Goal: Information Seeking & Learning: Learn about a topic

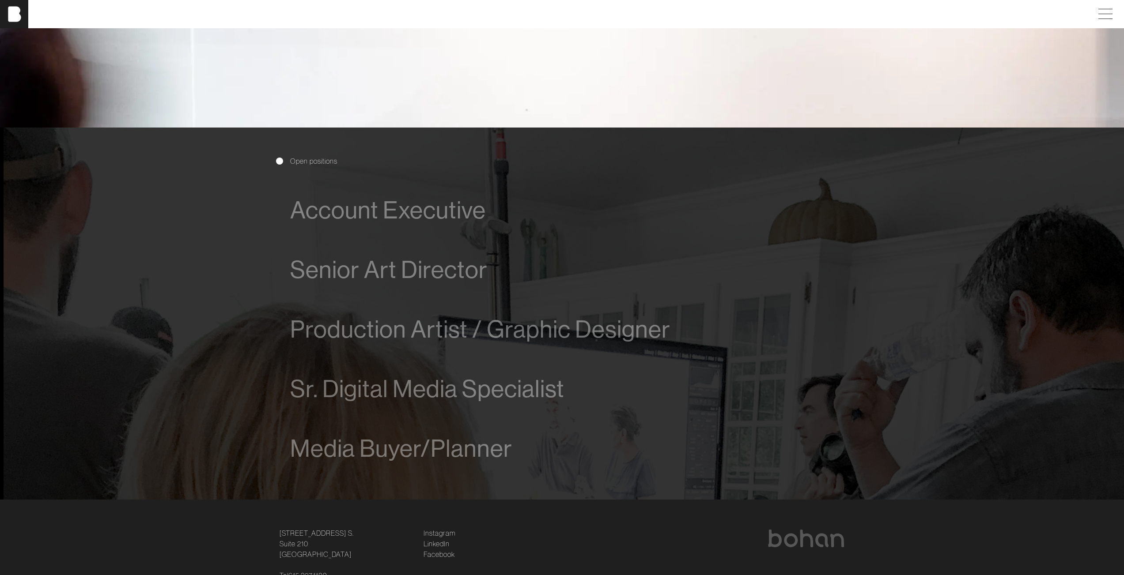
scroll to position [626, 0]
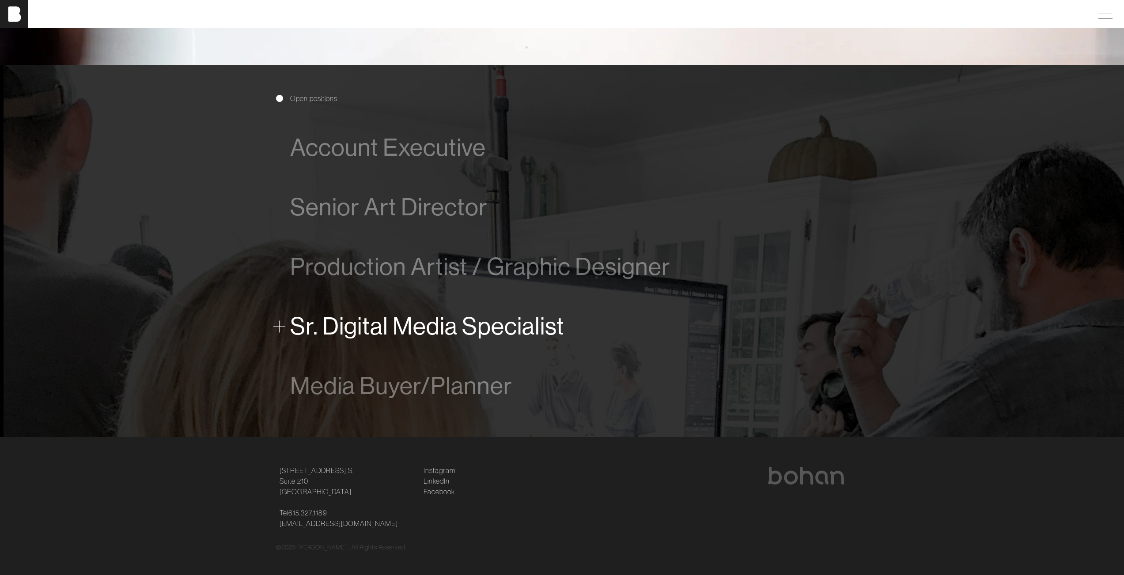
click at [278, 329] on span at bounding box center [279, 327] width 12 height 12
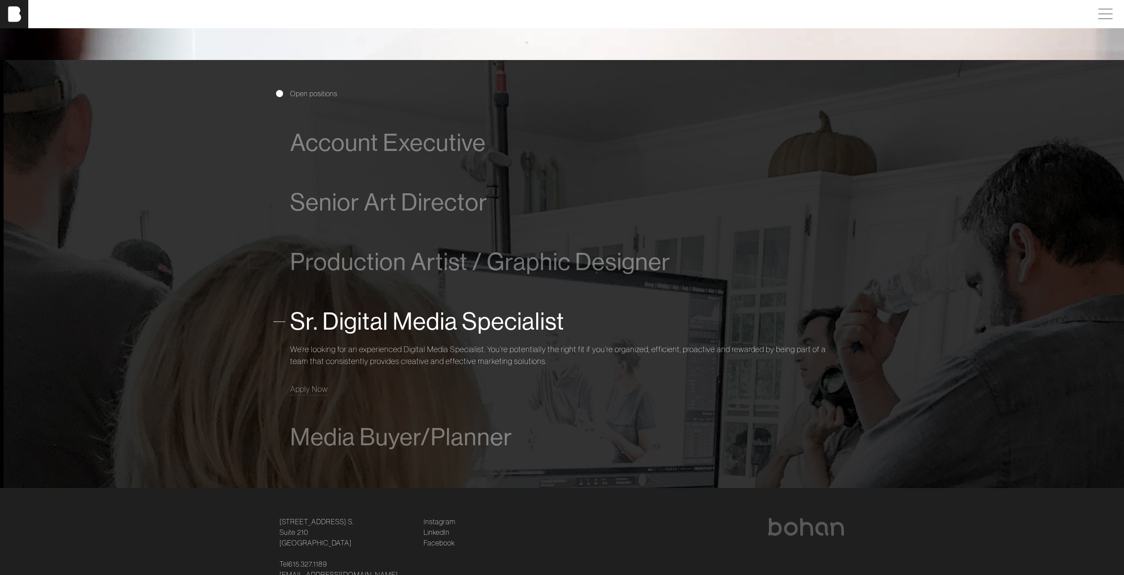
scroll to position [687, 0]
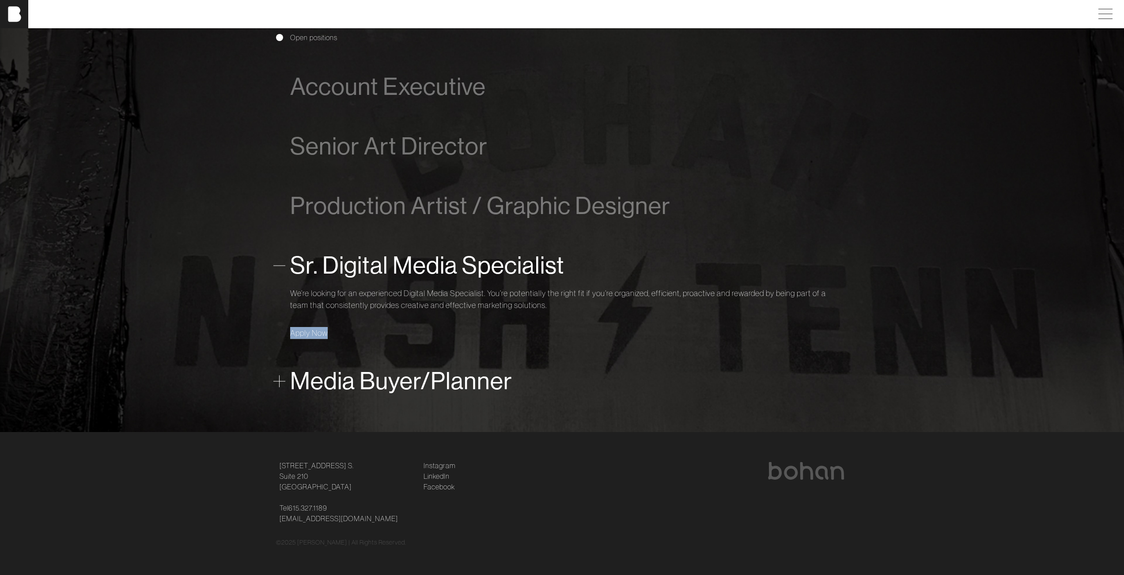
click at [308, 382] on span "Media Buyer/Planner" at bounding box center [401, 381] width 222 height 27
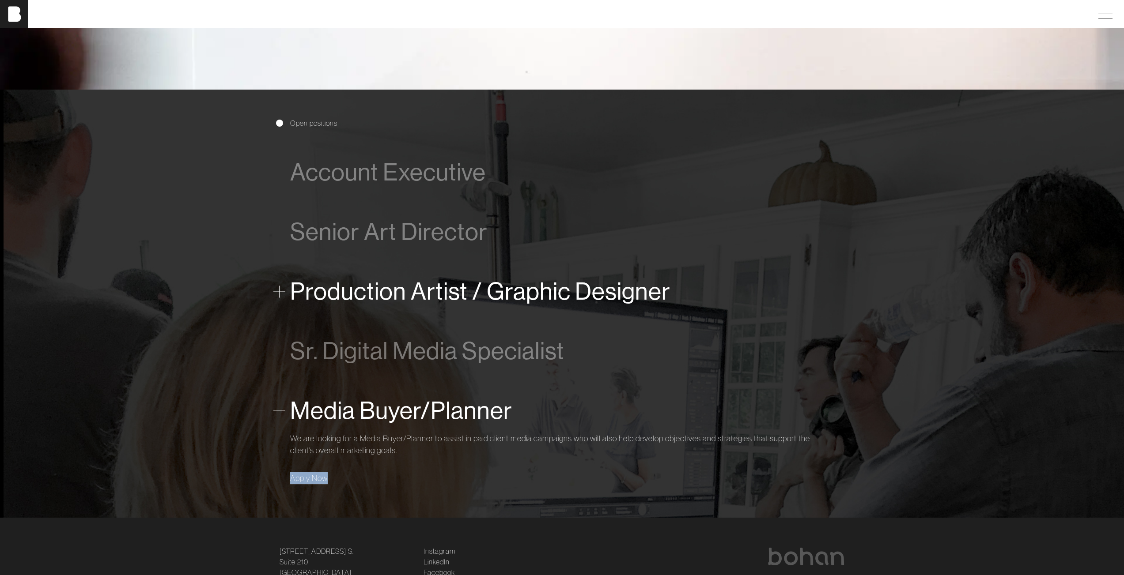
scroll to position [523, 0]
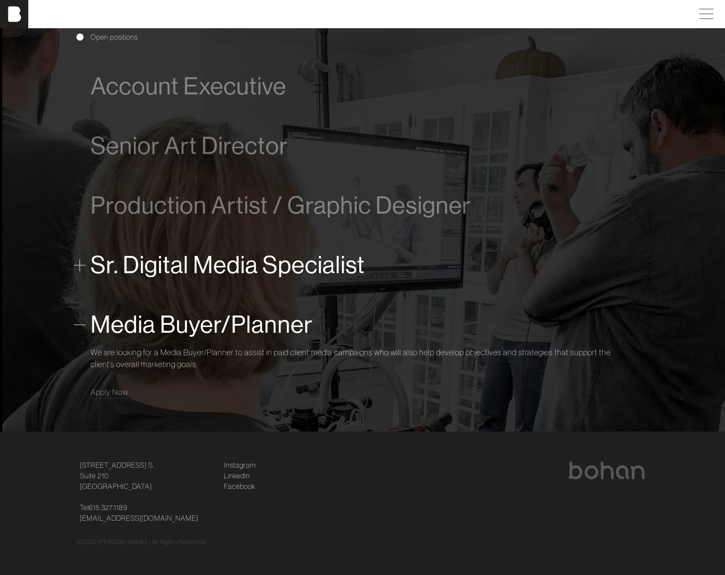
click at [288, 267] on span "Sr. Digital Media Specialist" at bounding box center [228, 265] width 274 height 27
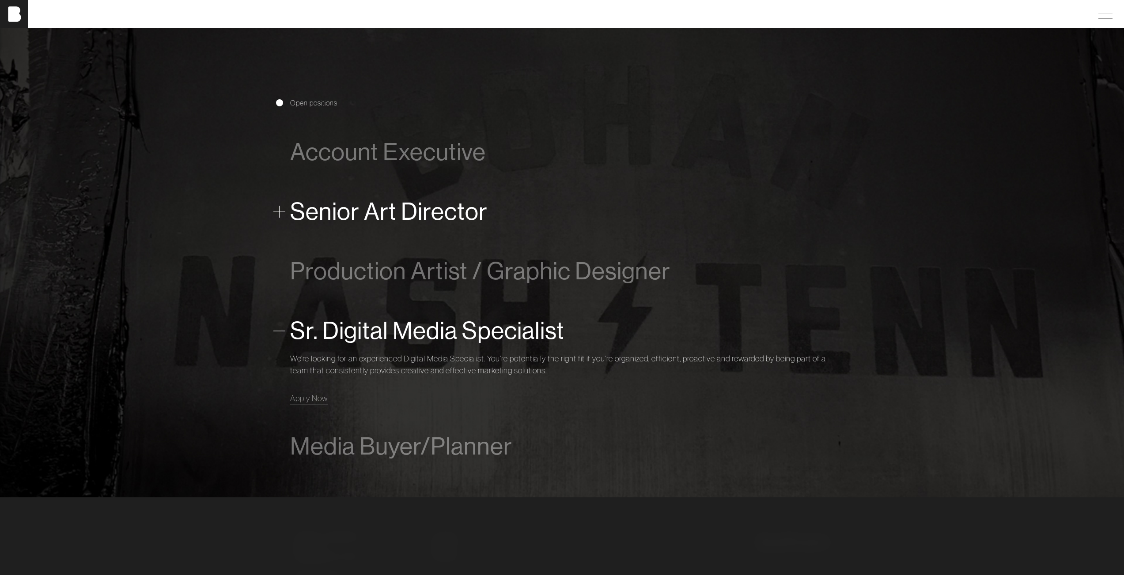
scroll to position [687, 0]
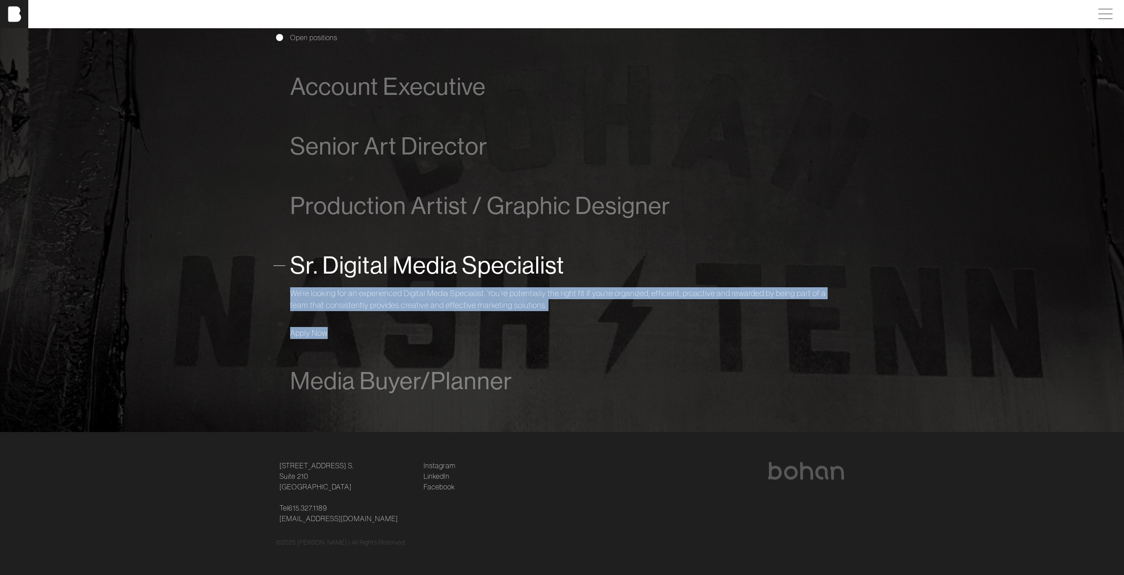
drag, startPoint x: 628, startPoint y: 328, endPoint x: 282, endPoint y: 260, distance: 352.4
click at [290, 260] on div "Sr. Digital Media Specialist We’re looking for an experienced Digital Media Spe…" at bounding box center [562, 294] width 544 height 116
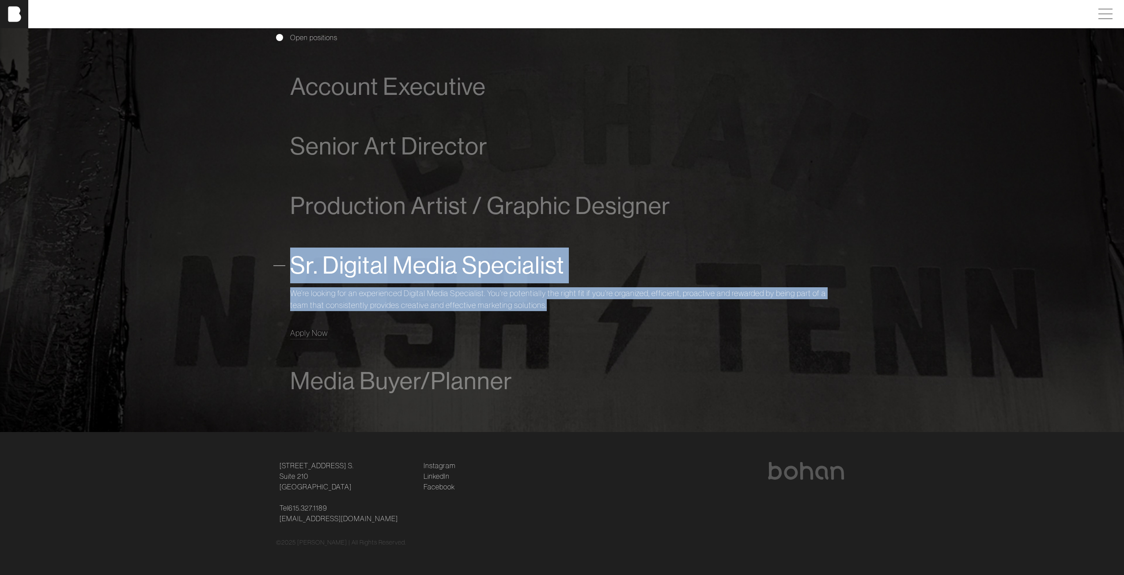
drag, startPoint x: 552, startPoint y: 305, endPoint x: 272, endPoint y: 246, distance: 286.1
click at [272, 246] on div "Open positions Account Executive We are looking for a driven and talented proce…" at bounding box center [562, 218] width 583 height 428
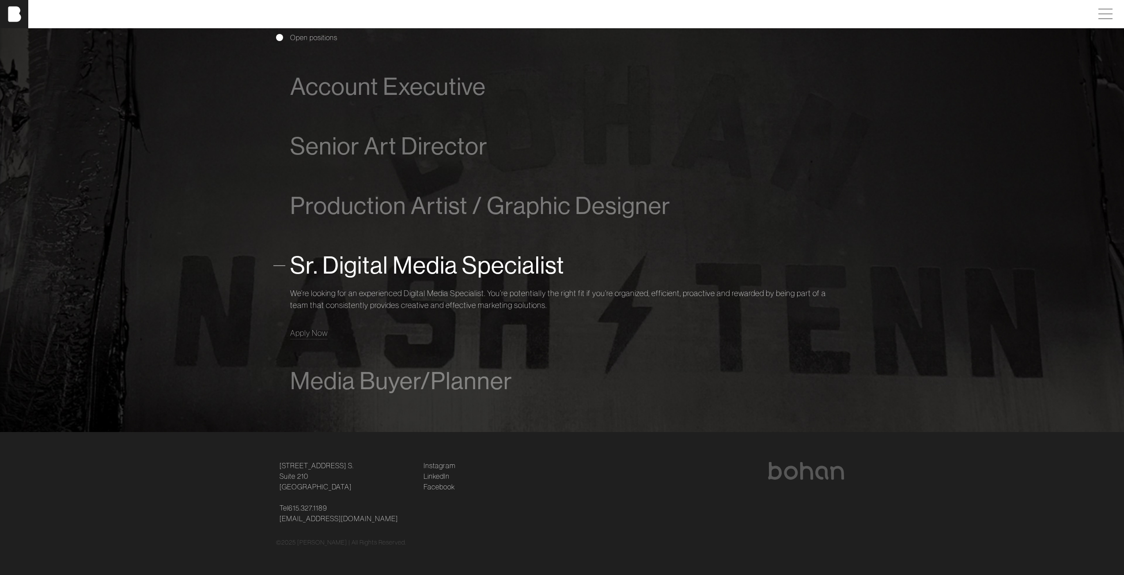
click at [627, 469] on div at bounding box center [706, 474] width 277 height 25
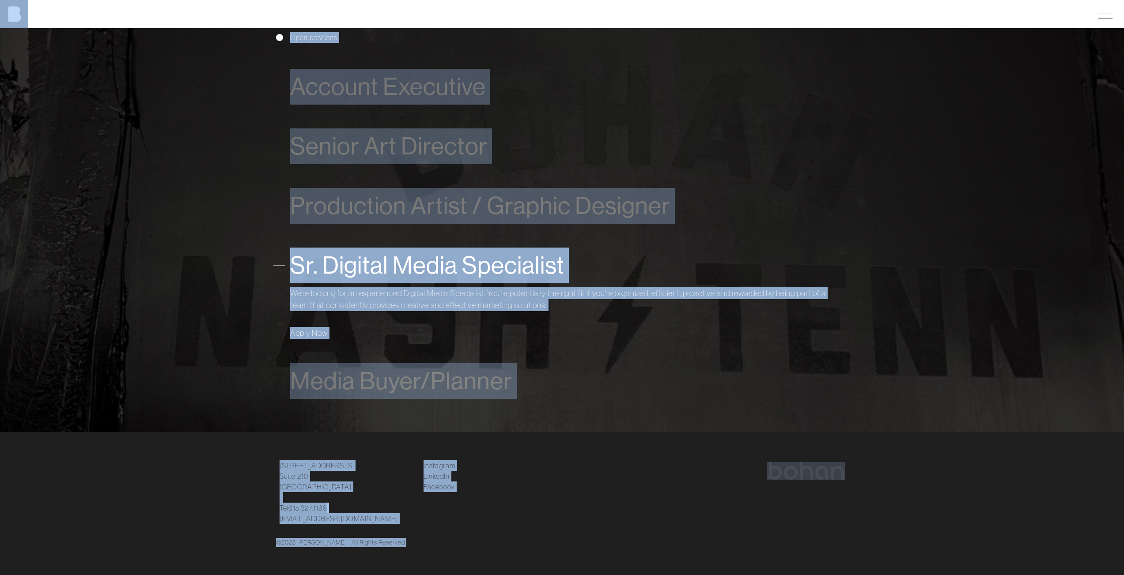
copy div "LOREM IPSU dolor sitam Cons Adipi Elitsed Doeiusm Te'in utlabo etdolor mag aliq…"
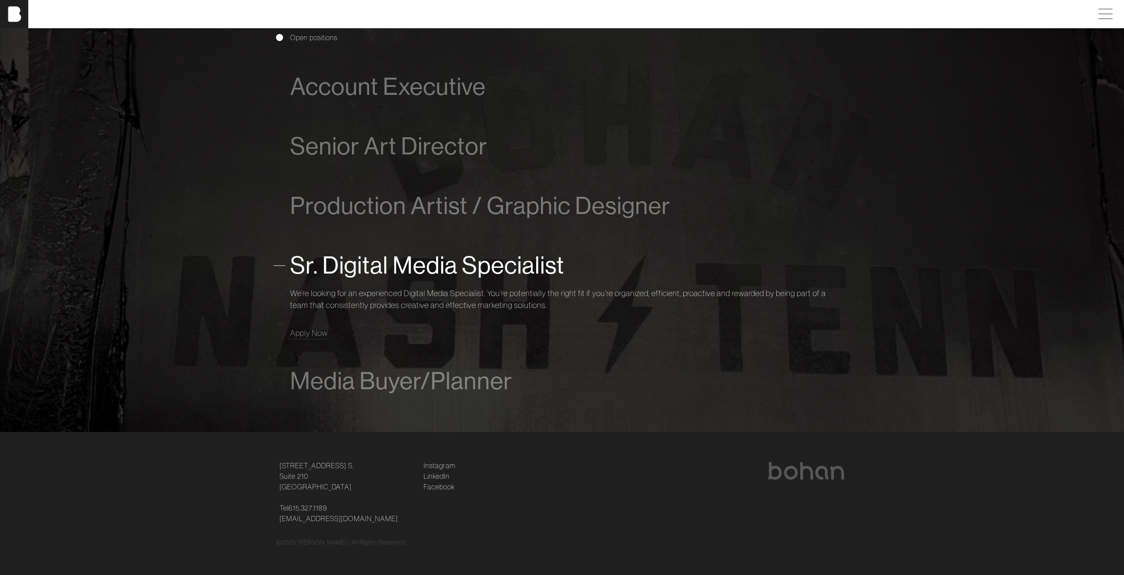
click at [106, 167] on section "Open positions Account Executive We are looking for a driven and talented proce…" at bounding box center [562, 218] width 1124 height 428
